Goal: Task Accomplishment & Management: Use online tool/utility

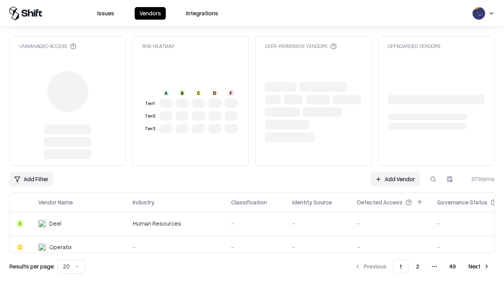
click at [395, 172] on link "Add Vendor" at bounding box center [394, 179] width 49 height 14
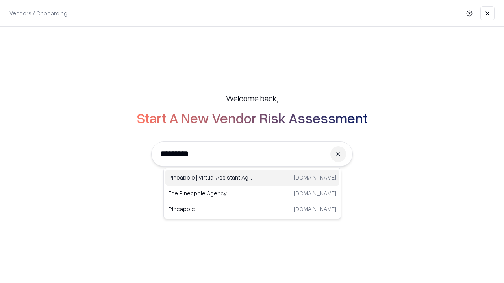
click at [252, 178] on div "Pineapple | Virtual Assistant Agency [DOMAIN_NAME]" at bounding box center [252, 178] width 174 height 16
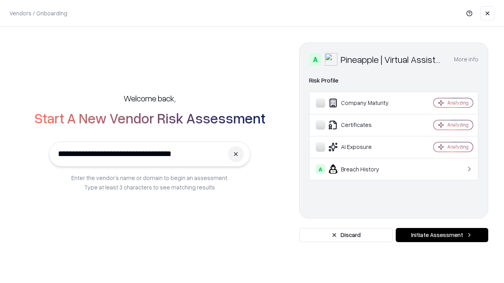
type input "**********"
click at [441, 235] on button "Initiate Assessment" at bounding box center [441, 235] width 92 height 14
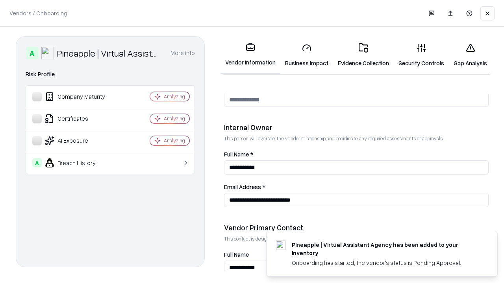
scroll to position [408, 0]
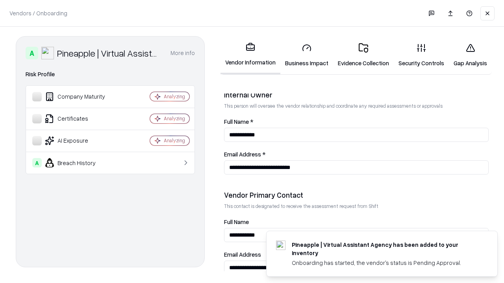
click at [306, 55] on link "Business Impact" at bounding box center [306, 55] width 53 height 37
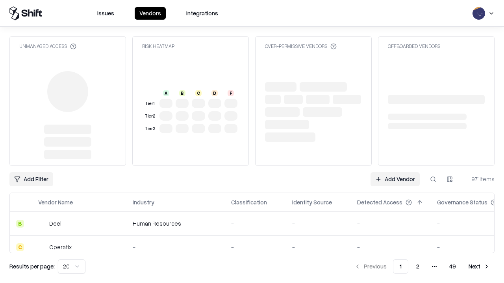
click at [395, 179] on link "Add Vendor" at bounding box center [394, 179] width 49 height 14
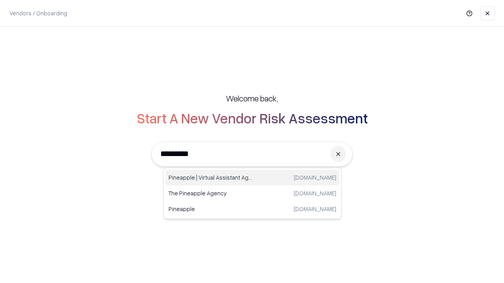
click at [252, 178] on div "Pineapple | Virtual Assistant Agency [DOMAIN_NAME]" at bounding box center [252, 178] width 174 height 16
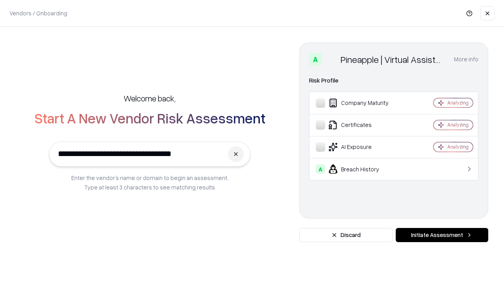
type input "**********"
click at [441, 235] on button "Initiate Assessment" at bounding box center [441, 235] width 92 height 14
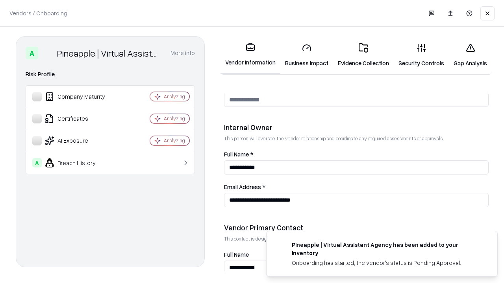
scroll to position [408, 0]
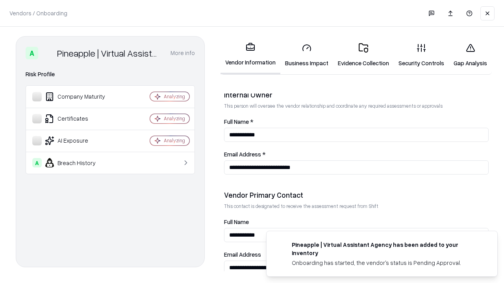
click at [470, 55] on link "Gap Analysis" at bounding box center [469, 55] width 43 height 37
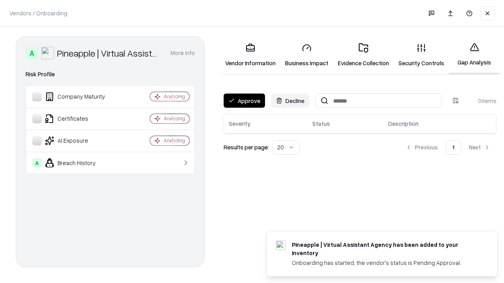
click at [244, 101] on button "Approve" at bounding box center [243, 101] width 41 height 14
